Goal: Task Accomplishment & Management: Manage account settings

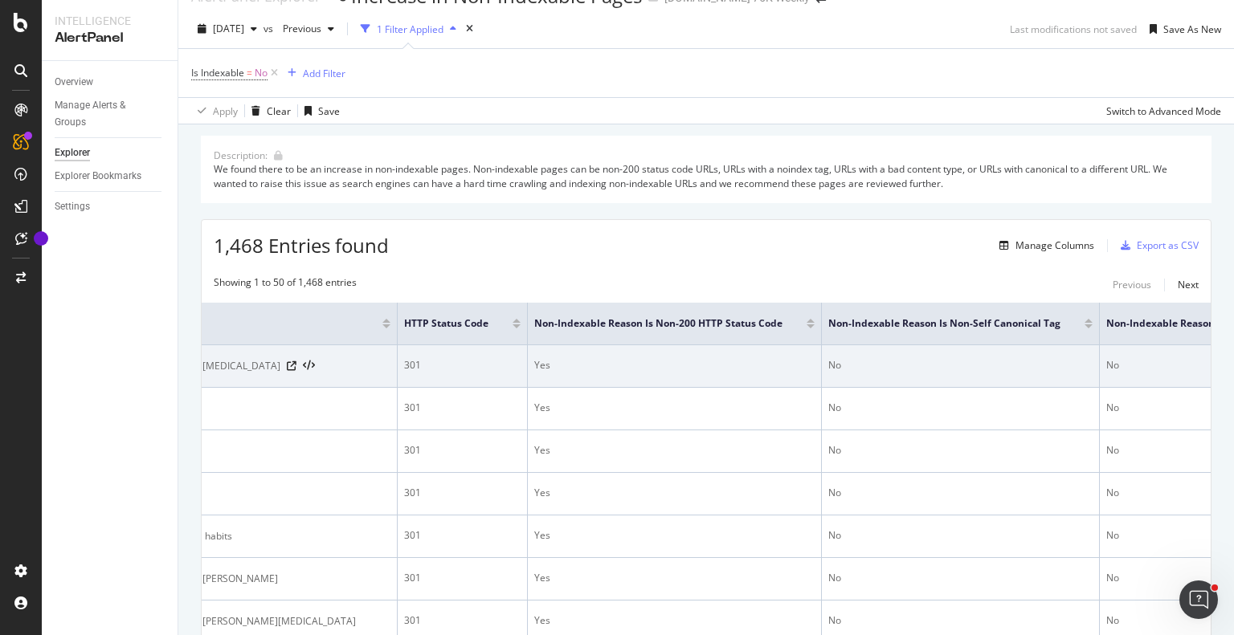
scroll to position [0, 106]
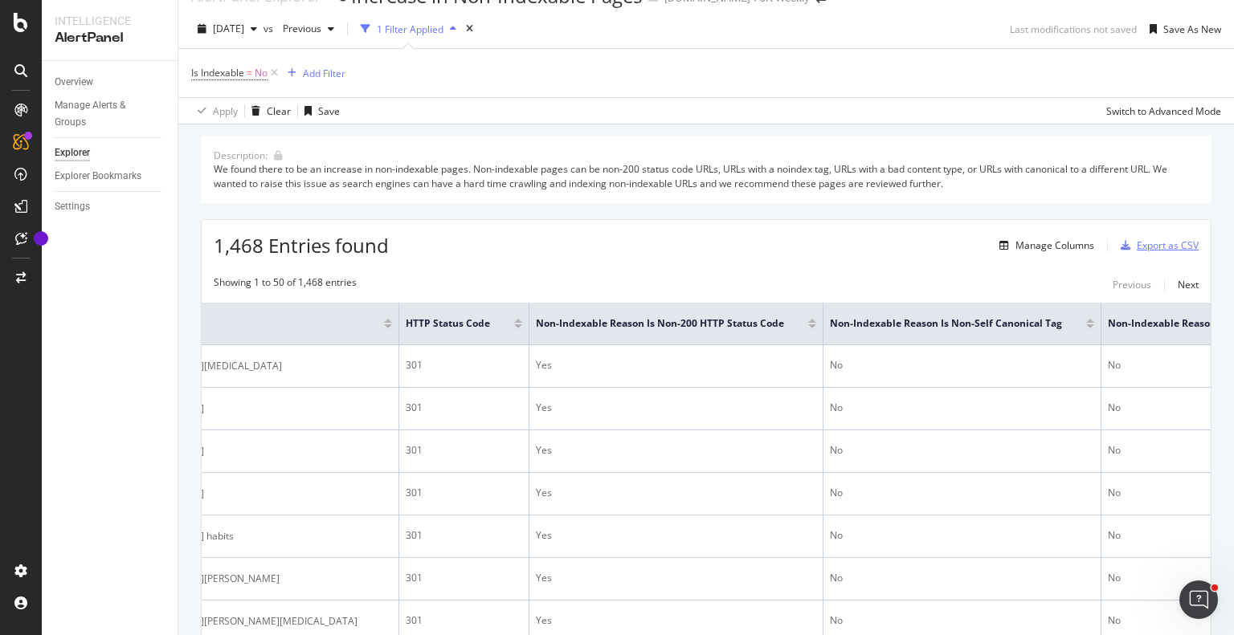
click at [1161, 245] on div "Export as CSV" at bounding box center [1167, 246] width 62 height 14
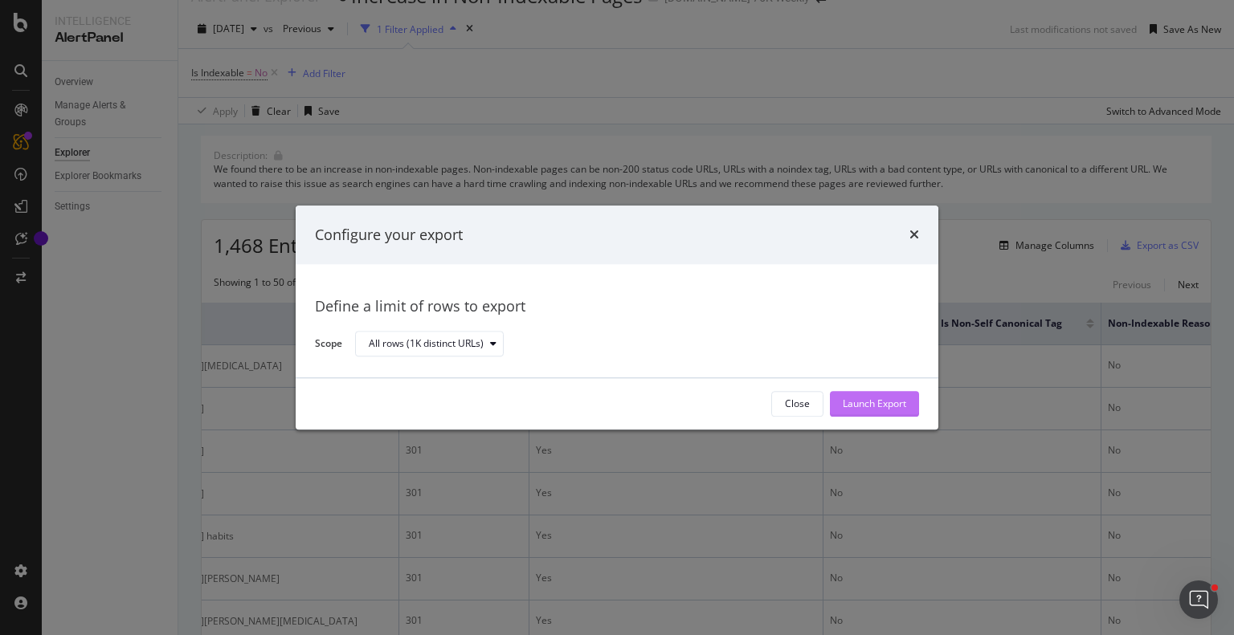
click at [867, 402] on div "Launch Export" at bounding box center [874, 405] width 63 height 14
